Goal: Transaction & Acquisition: Purchase product/service

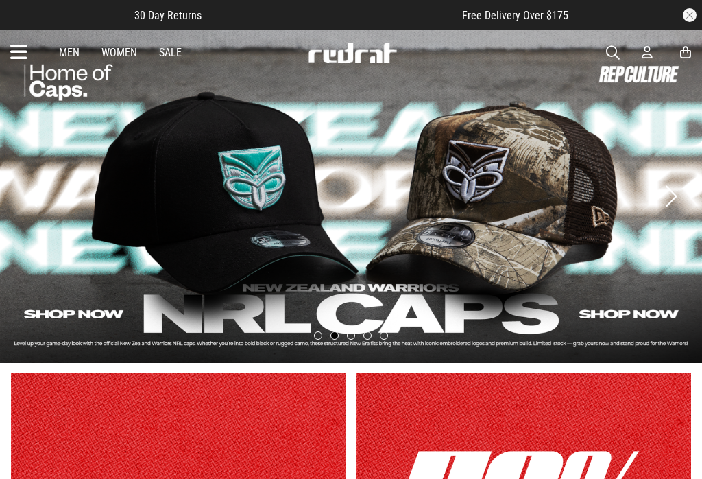
click at [616, 49] on span "button" at bounding box center [613, 53] width 14 height 16
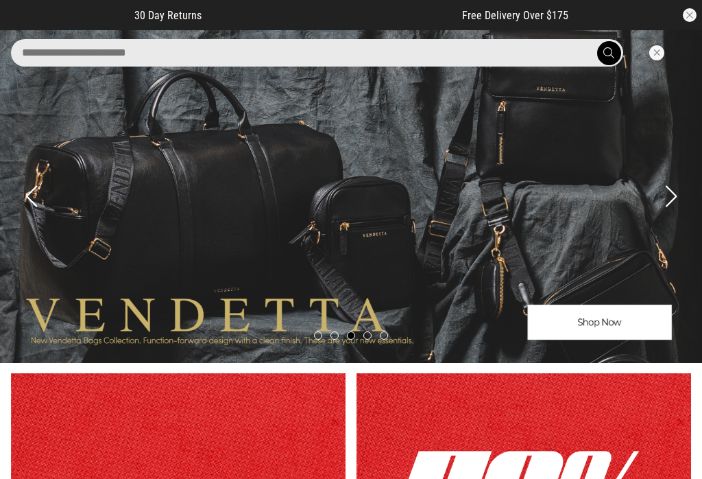
click at [68, 55] on input "search" at bounding box center [317, 52] width 612 height 27
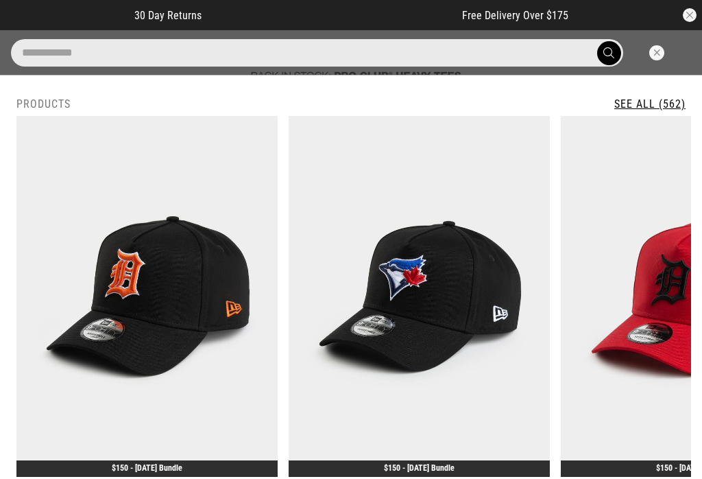
type input "**********"
click at [609, 53] on button "submit" at bounding box center [609, 53] width 24 height 24
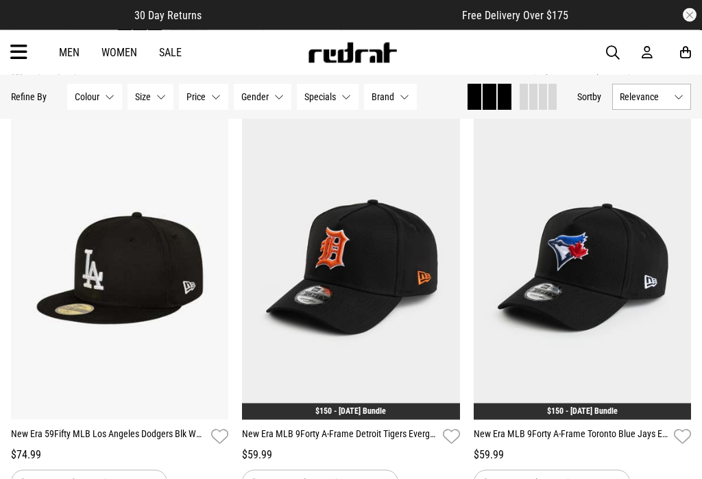
scroll to position [106, 0]
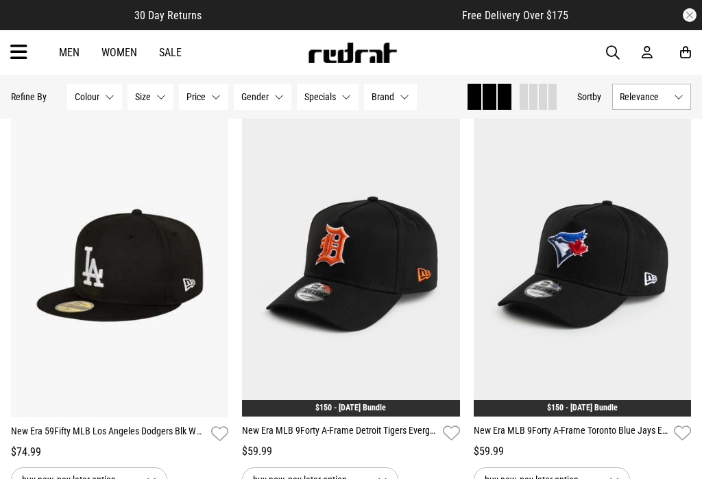
click at [218, 255] on button "Next" at bounding box center [212, 256] width 17 height 16
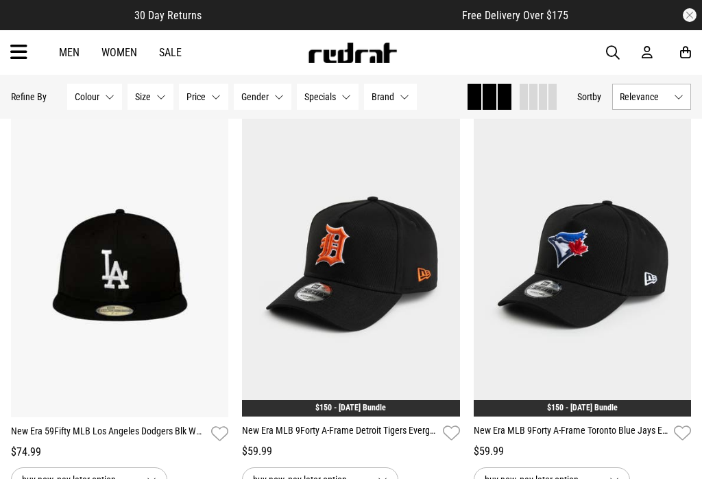
click at [211, 254] on img at bounding box center [120, 264] width 218 height 305
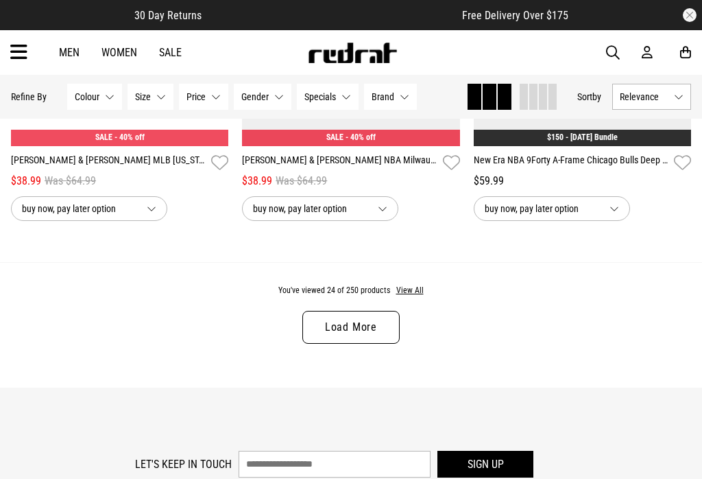
scroll to position [3240, 0]
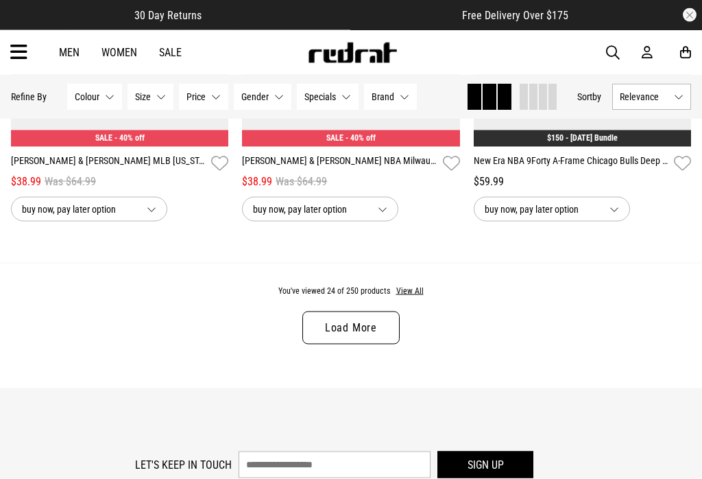
click at [363, 338] on link "Load More" at bounding box center [350, 327] width 97 height 33
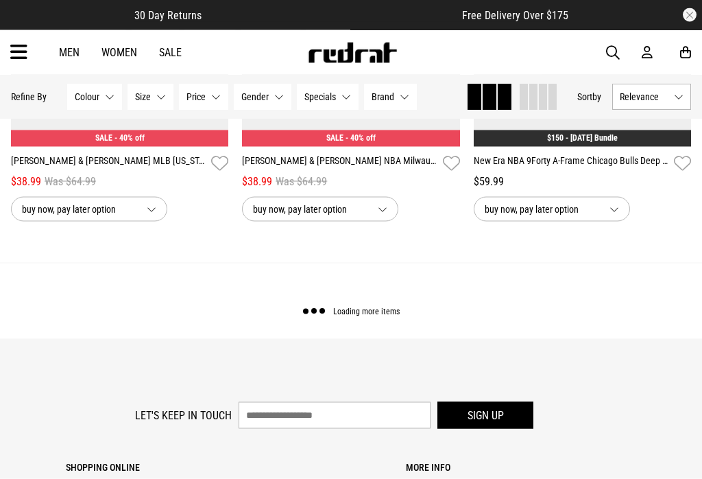
scroll to position [3241, 0]
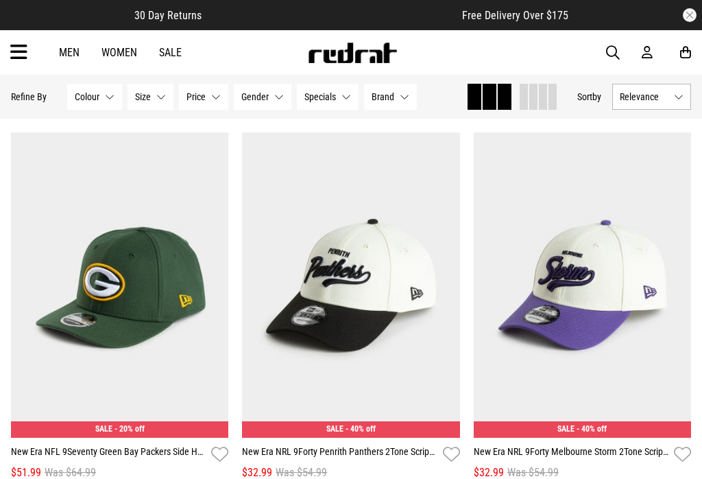
scroll to position [5797, 0]
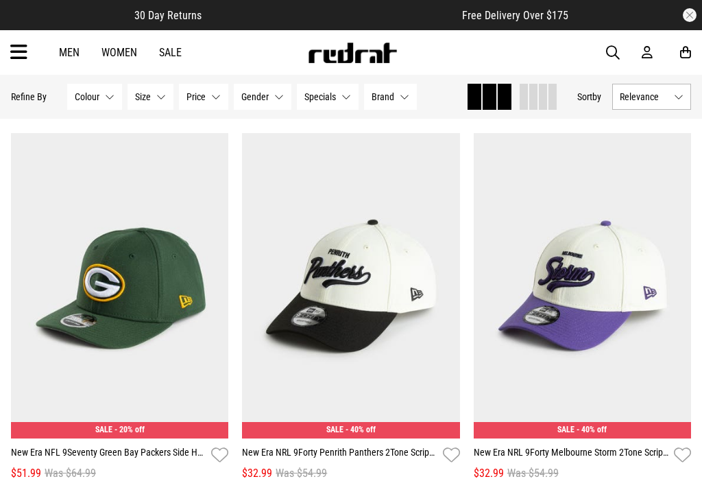
click at [103, 92] on button "Colour None selected" at bounding box center [94, 97] width 55 height 26
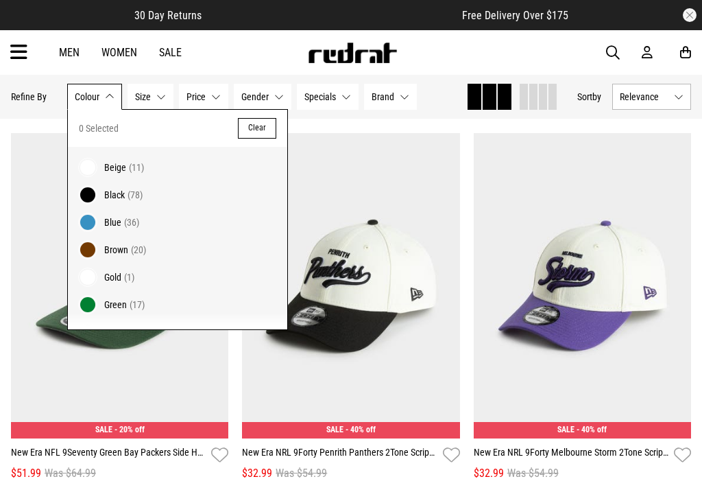
click at [118, 163] on span "Beige" at bounding box center [115, 167] width 22 height 11
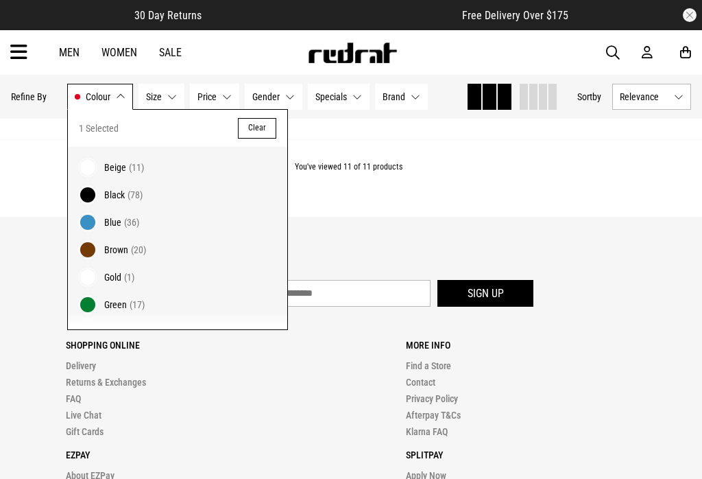
scroll to position [1750, 0]
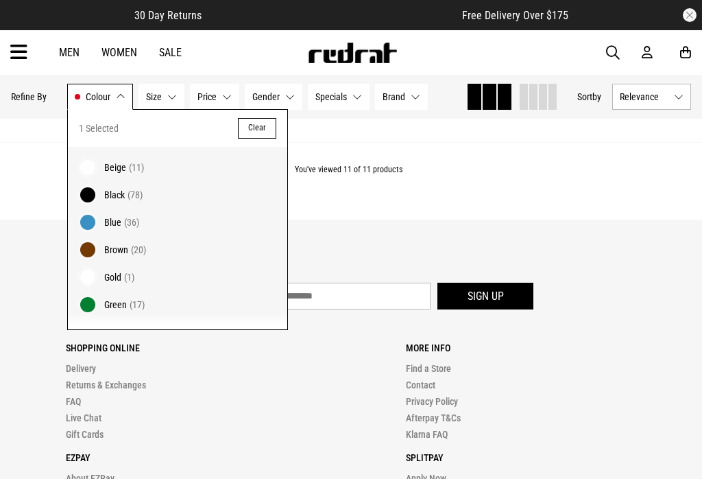
click at [117, 163] on span "Beige" at bounding box center [115, 167] width 22 height 11
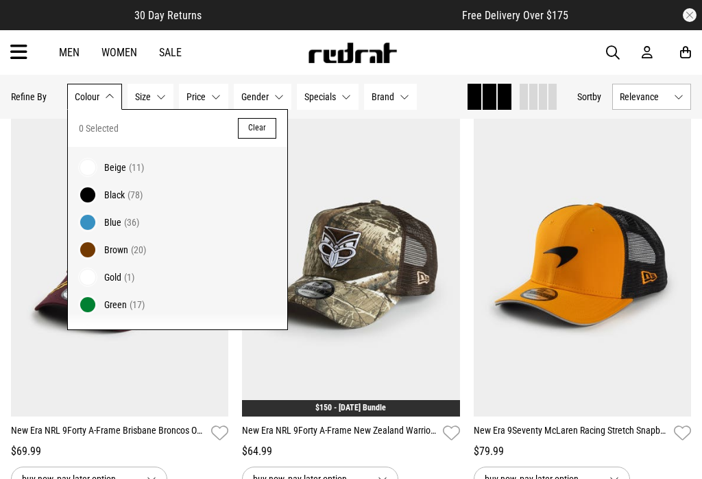
click at [276, 95] on button "Gender None selected" at bounding box center [263, 97] width 58 height 26
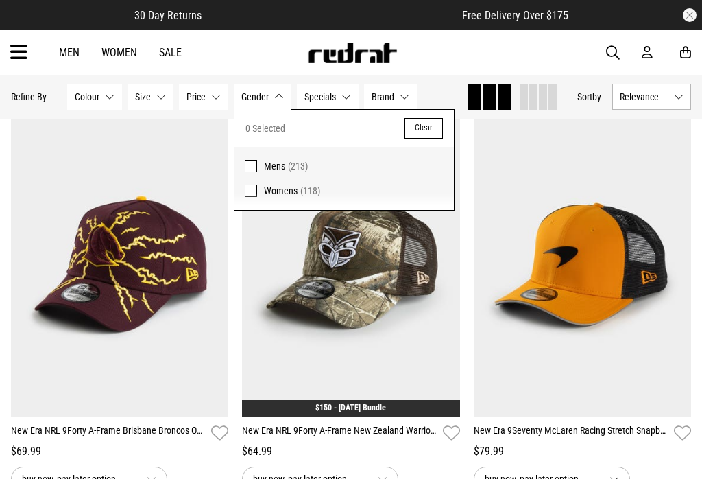
click at [252, 160] on span at bounding box center [251, 166] width 12 height 12
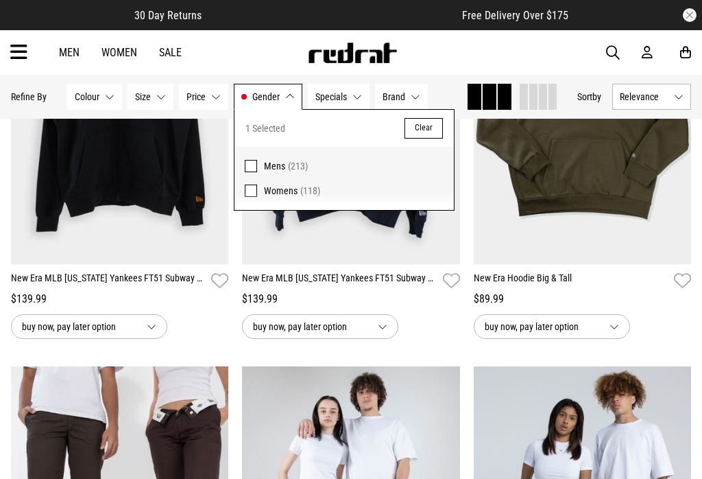
scroll to position [1105, 0]
click at [73, 51] on link "Men" at bounding box center [69, 52] width 21 height 13
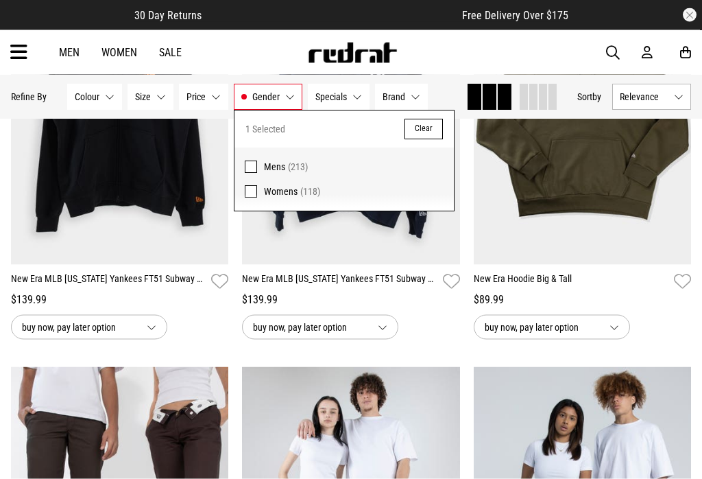
scroll to position [1105, 0]
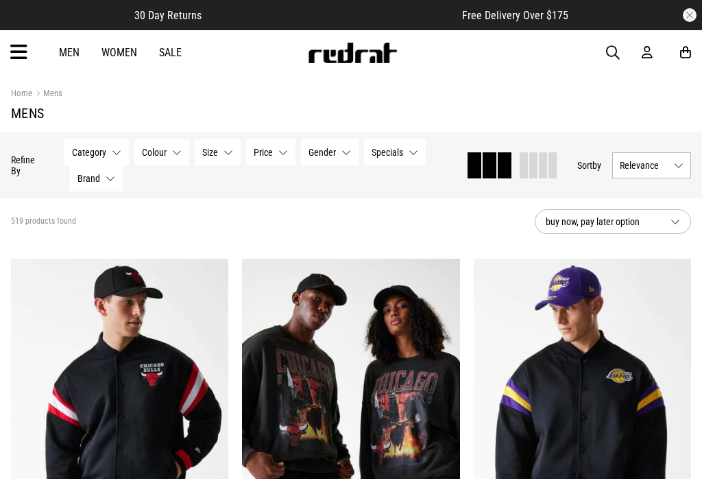
click at [613, 53] on span "button" at bounding box center [613, 53] width 14 height 16
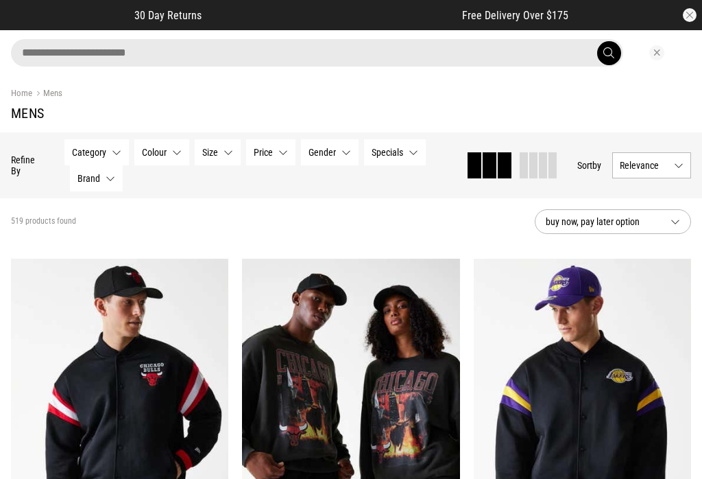
click at [60, 48] on input "search" at bounding box center [317, 52] width 612 height 27
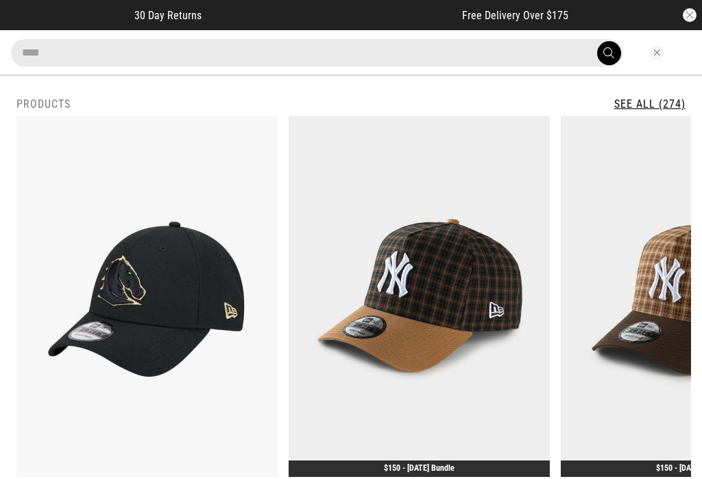
type input "****"
click at [609, 53] on button "submit" at bounding box center [609, 53] width 24 height 24
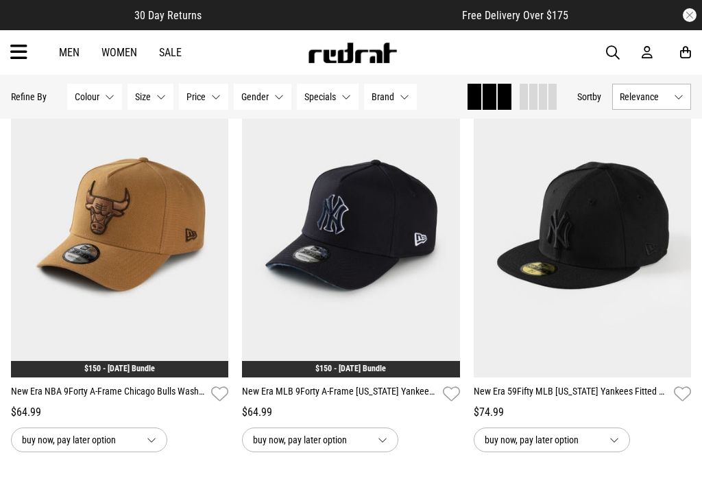
scroll to position [1363, 0]
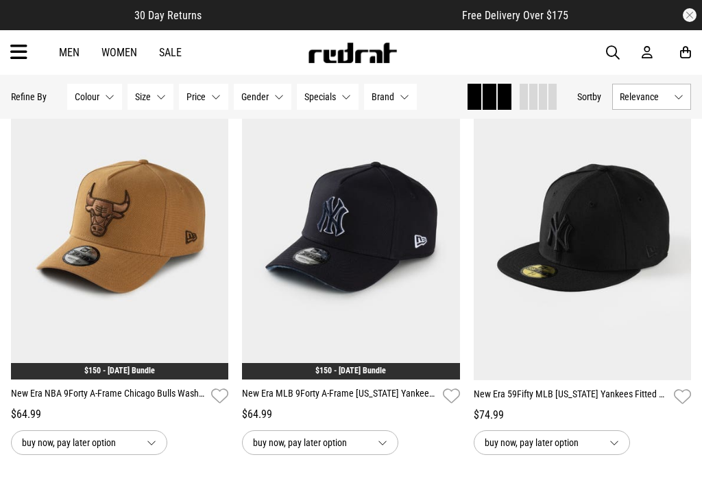
click at [689, 217] on img at bounding box center [583, 227] width 218 height 305
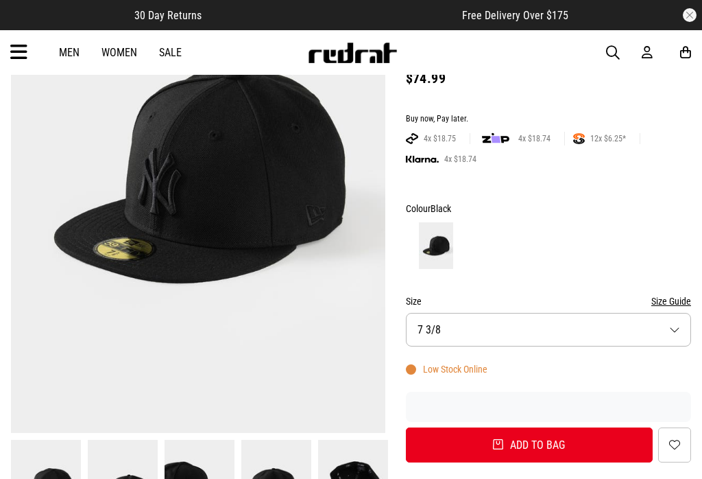
click at [680, 318] on button "Size 7 3/8" at bounding box center [548, 330] width 285 height 34
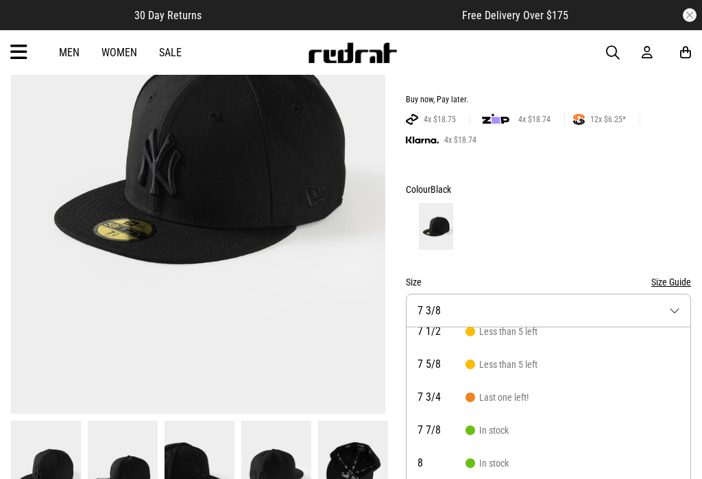
scroll to position [45, 0]
click at [274, 472] on img at bounding box center [276, 468] width 70 height 97
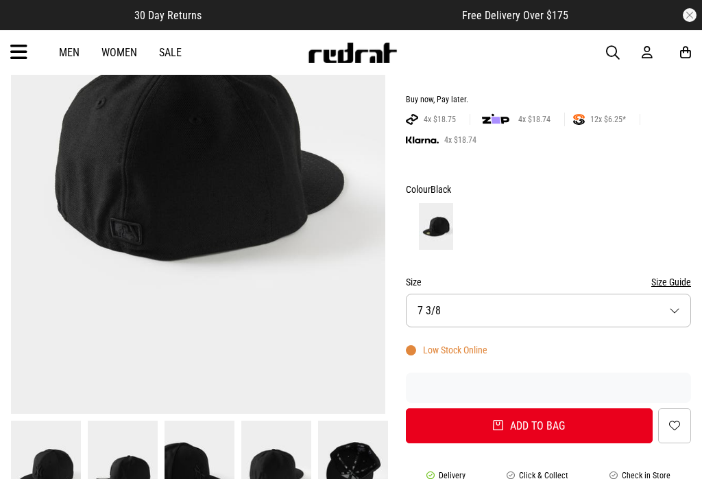
click at [363, 459] on img at bounding box center [353, 468] width 70 height 97
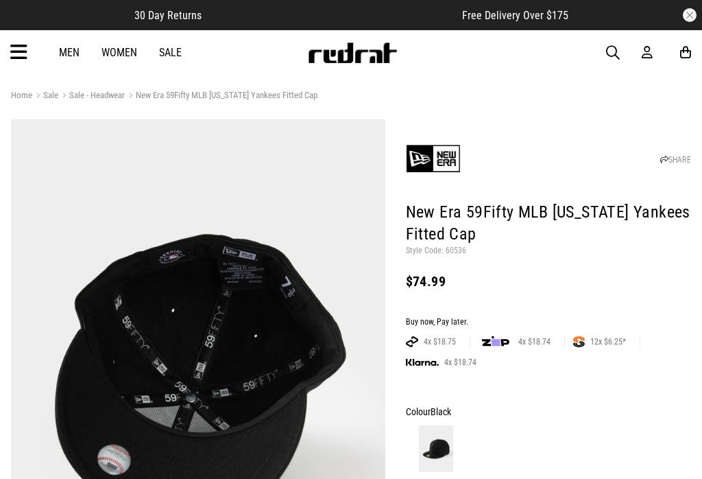
scroll to position [0, 0]
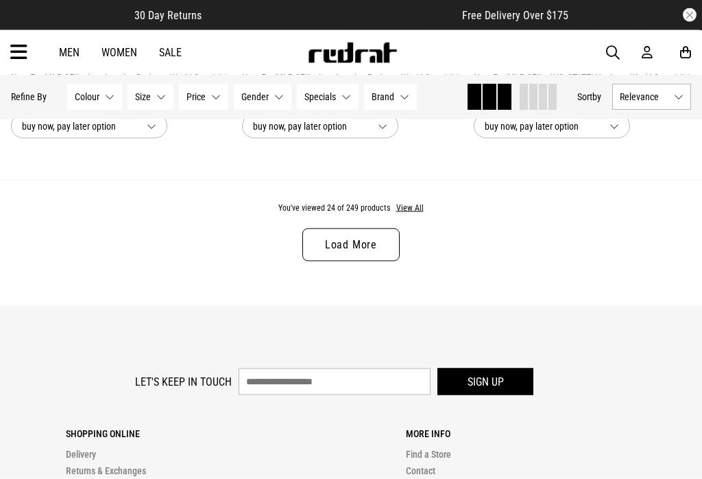
scroll to position [3323, 0]
click at [359, 248] on link "Load More" at bounding box center [350, 244] width 97 height 33
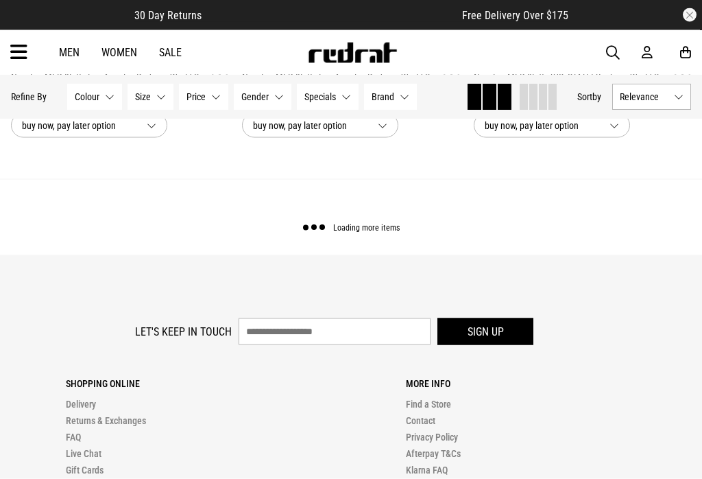
scroll to position [3324, 0]
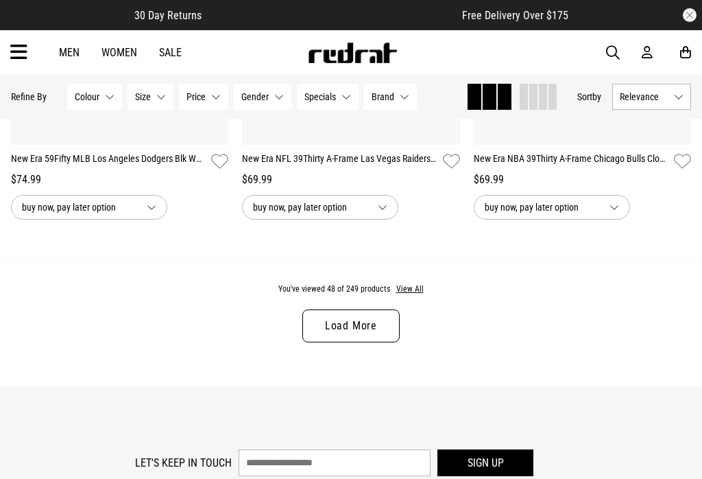
scroll to position [6495, 0]
click at [351, 337] on link "Load More" at bounding box center [350, 326] width 97 height 33
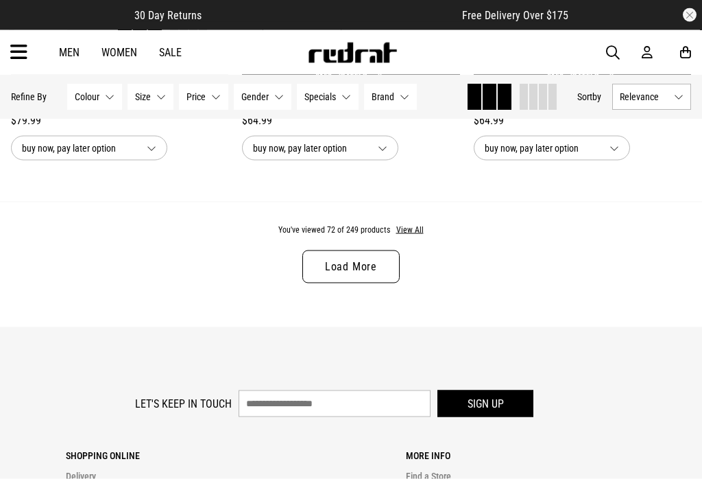
scroll to position [9810, 0]
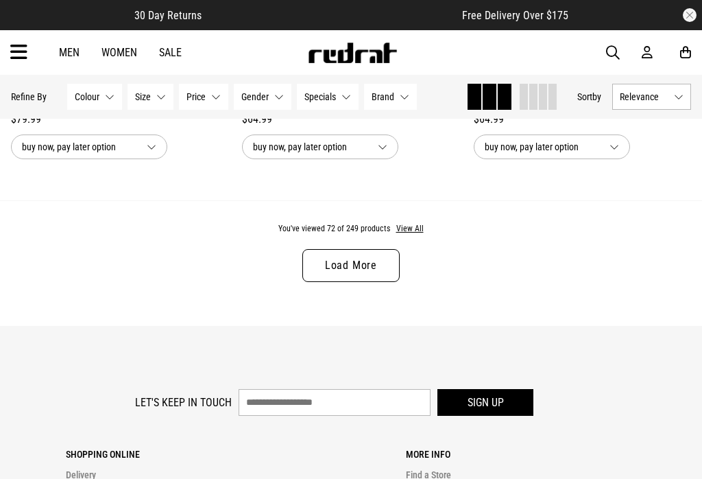
click at [361, 282] on link "Load More" at bounding box center [350, 265] width 97 height 33
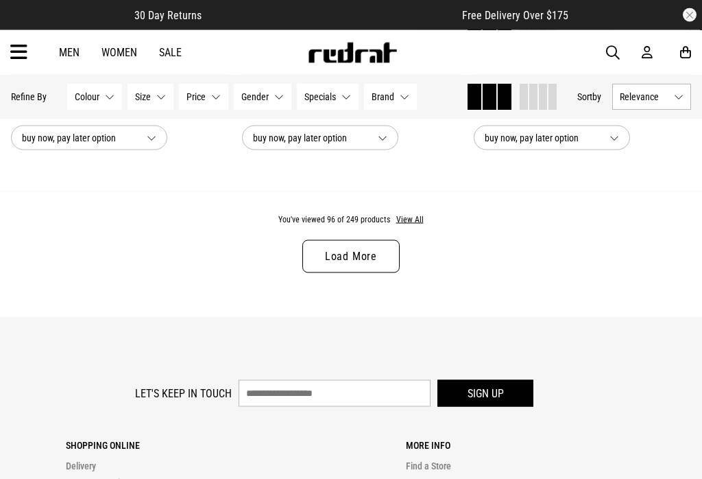
scroll to position [13074, 0]
click at [356, 272] on link "Load More" at bounding box center [350, 255] width 97 height 33
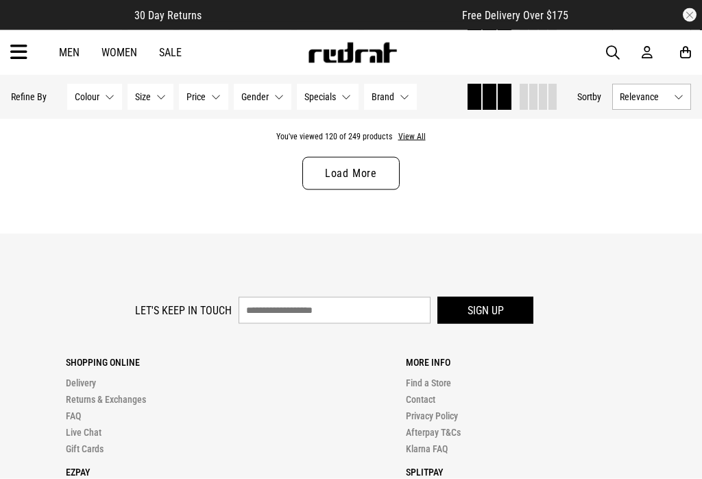
scroll to position [16412, 0]
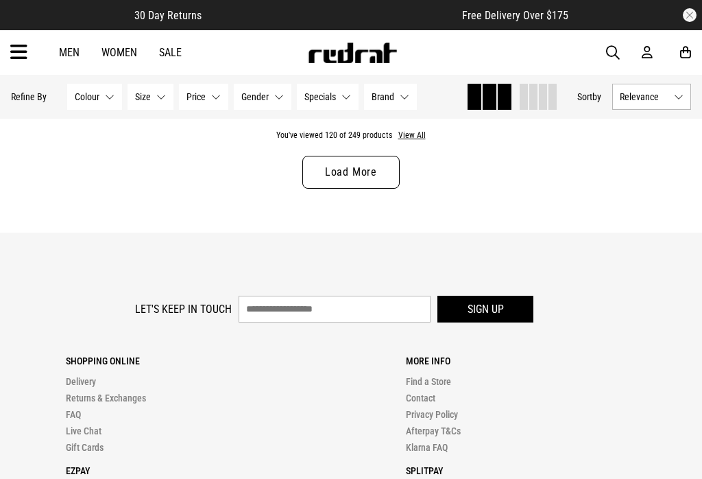
click at [366, 189] on link "Load More" at bounding box center [350, 172] width 97 height 33
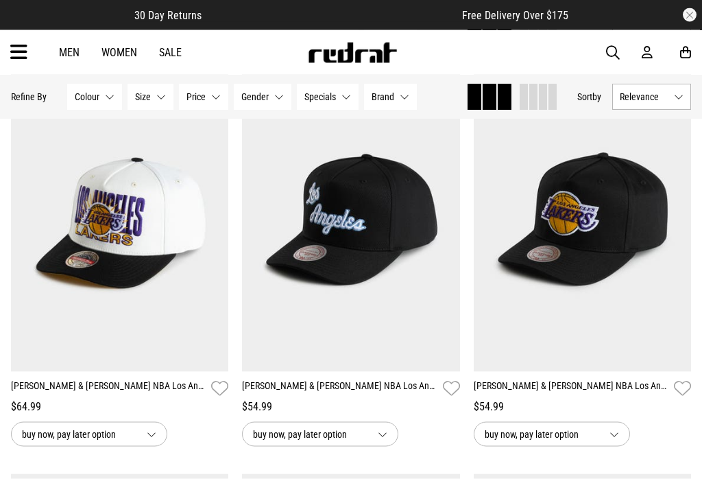
scroll to position [18880, 0]
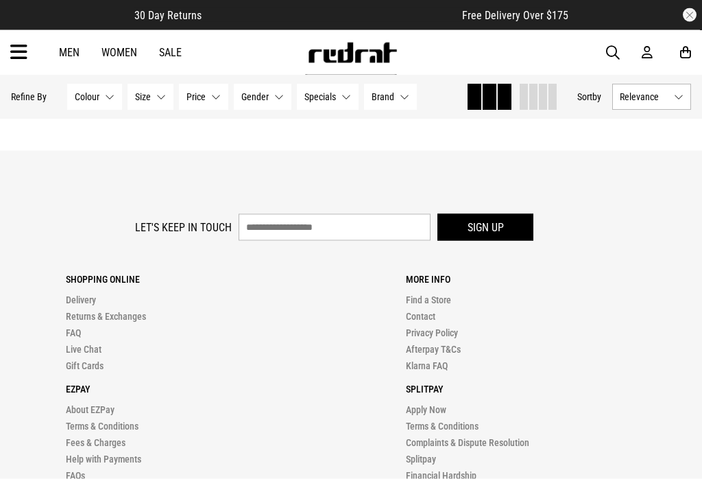
click at [352, 107] on link "Load More" at bounding box center [350, 90] width 97 height 33
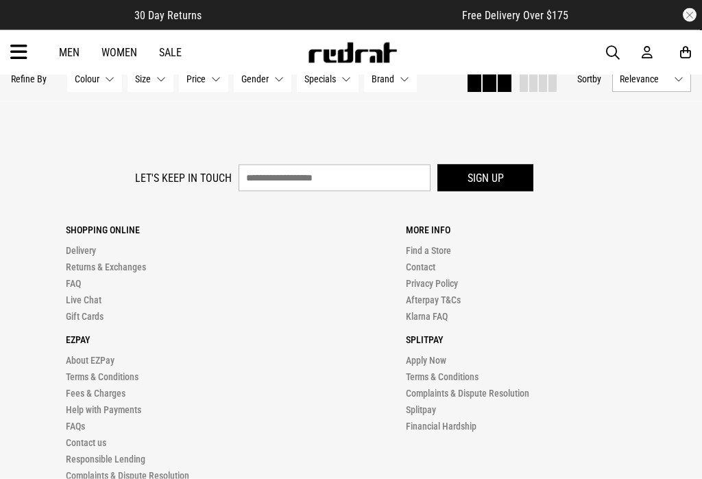
scroll to position [19749, 0]
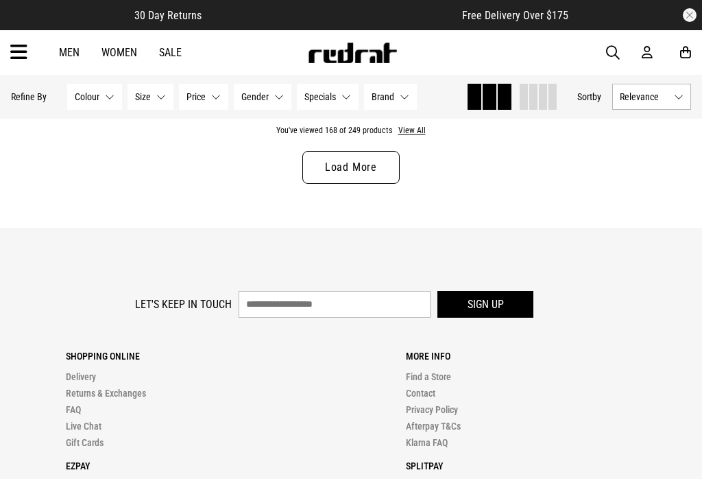
scroll to position [22925, 0]
click at [364, 184] on link "Load More" at bounding box center [350, 168] width 97 height 33
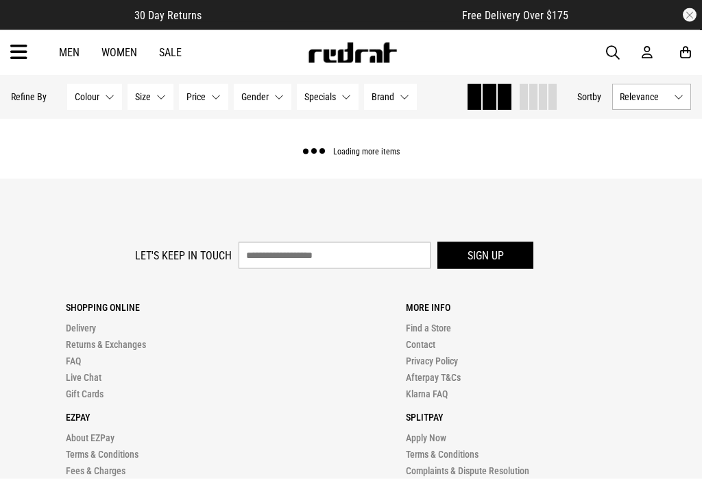
scroll to position [22926, 0]
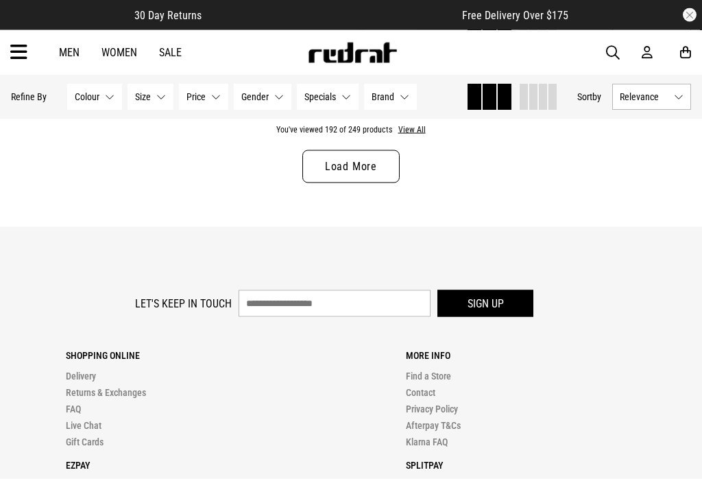
scroll to position [26181, 0]
click at [371, 183] on link "Load More" at bounding box center [350, 166] width 97 height 33
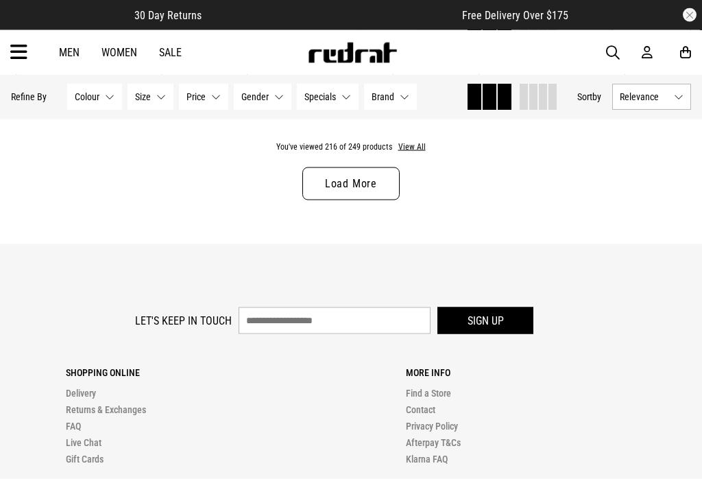
scroll to position [29420, 0]
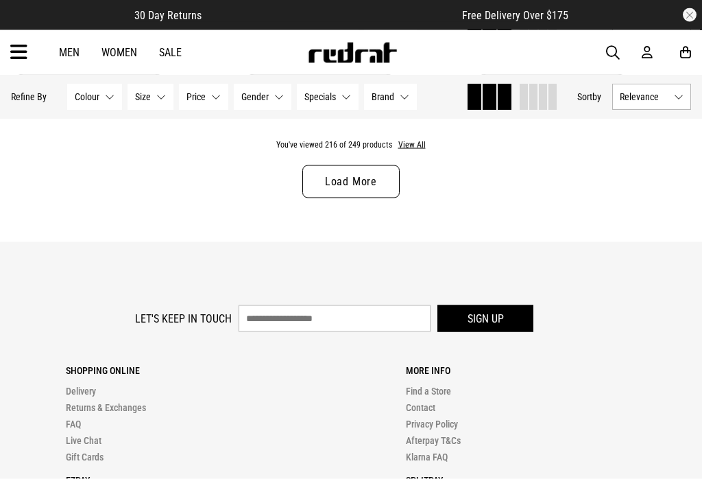
click at [364, 198] on link "Load More" at bounding box center [350, 181] width 97 height 33
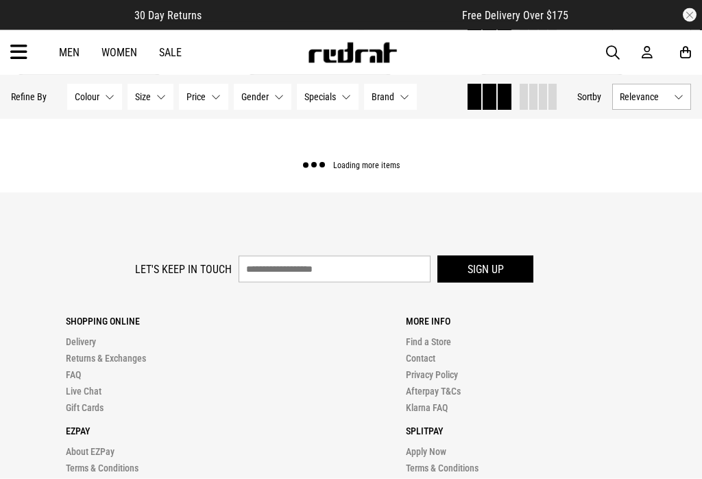
scroll to position [29421, 0]
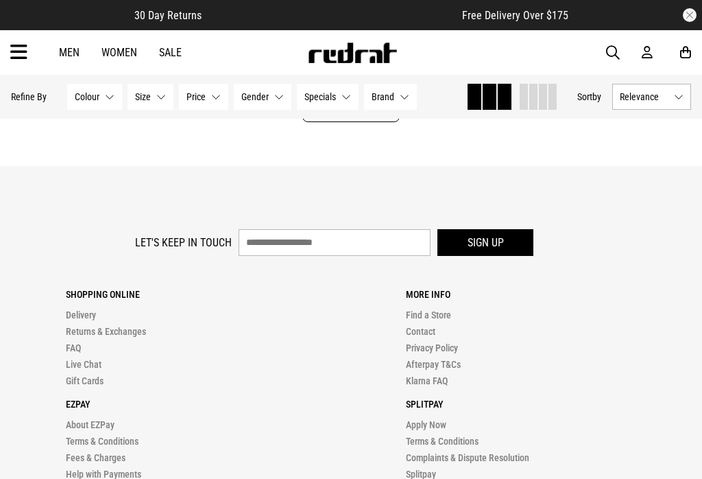
scroll to position [32699, 0]
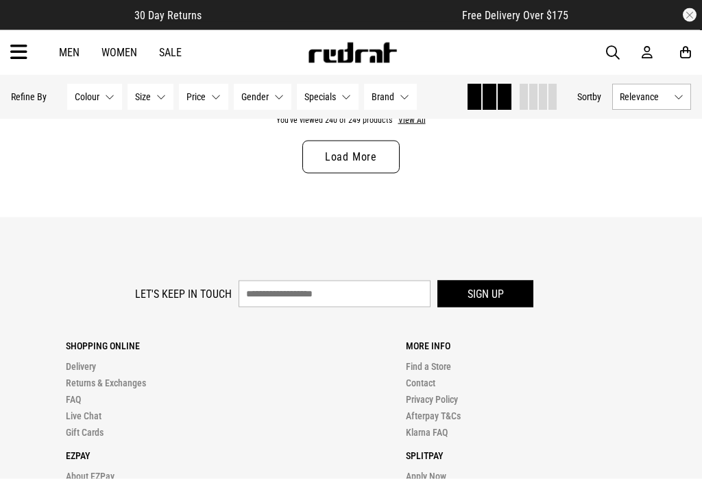
click at [364, 173] on link "Load More" at bounding box center [350, 157] width 97 height 33
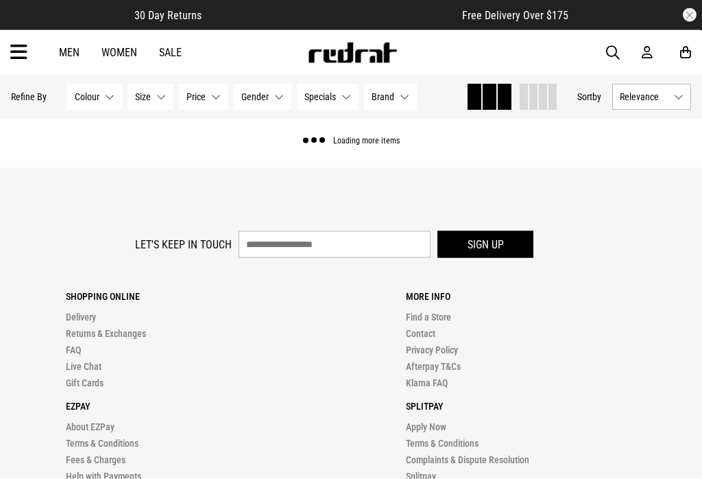
scroll to position [32700, 0]
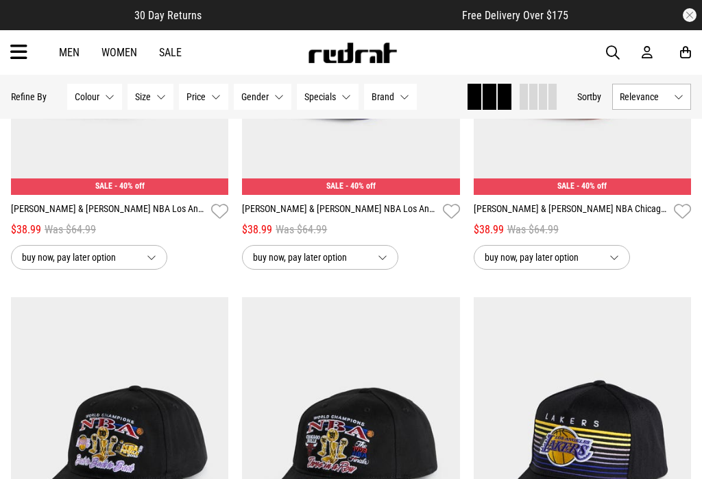
scroll to position [32886, 0]
